Goal: Information Seeking & Learning: Learn about a topic

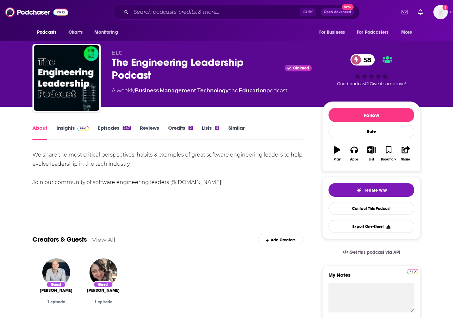
click at [111, 130] on link "Episodes 247" at bounding box center [114, 132] width 33 height 15
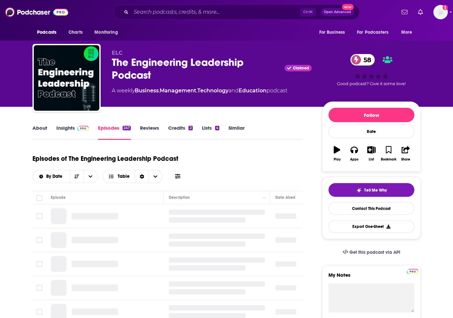
click at [66, 126] on link "Insights" at bounding box center [72, 132] width 32 height 15
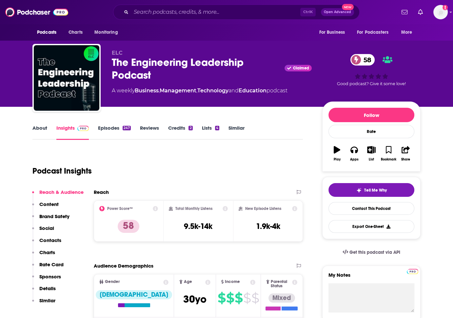
click at [110, 127] on link "Episodes 247" at bounding box center [114, 132] width 33 height 15
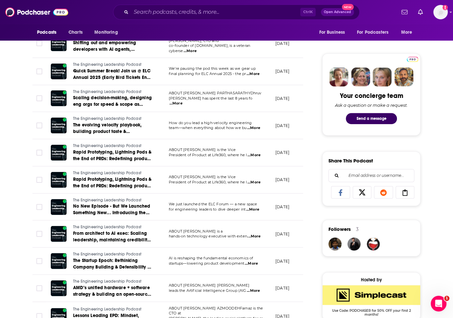
scroll to position [311, 0]
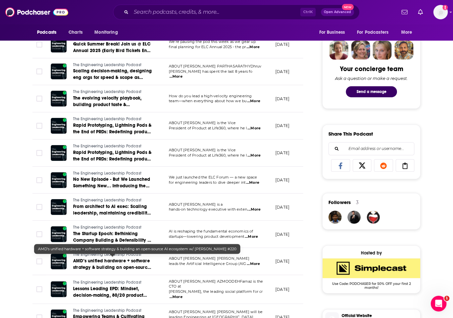
click at [85, 259] on span "AMD’s unified hardware + software strategy & building an open-source AI ecosyst…" at bounding box center [112, 270] width 78 height 25
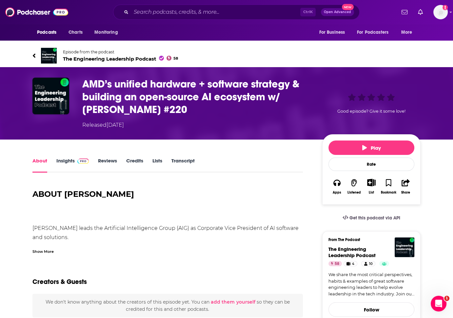
click at [67, 159] on link "Insights" at bounding box center [72, 165] width 32 height 15
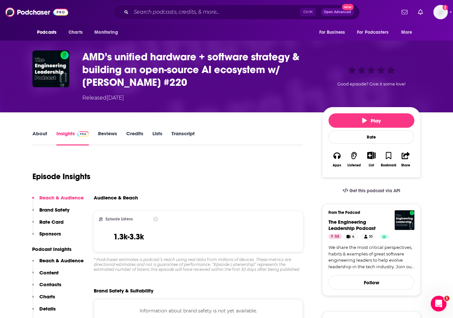
scroll to position [28, 0]
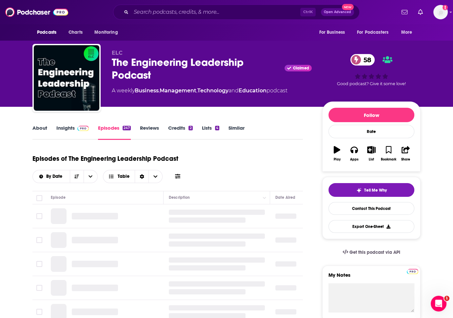
click at [72, 129] on link "Insights" at bounding box center [72, 132] width 32 height 15
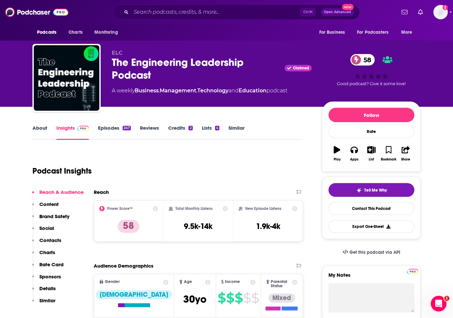
click at [295, 207] on icon at bounding box center [294, 208] width 5 height 5
